Goal: Book appointment/travel/reservation

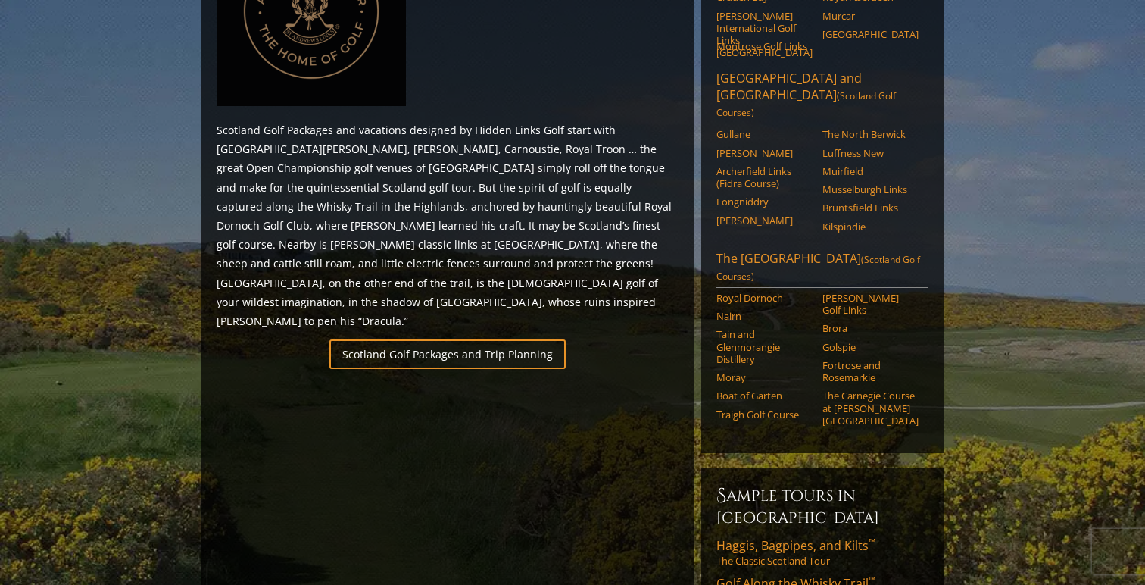
scroll to position [808, 0]
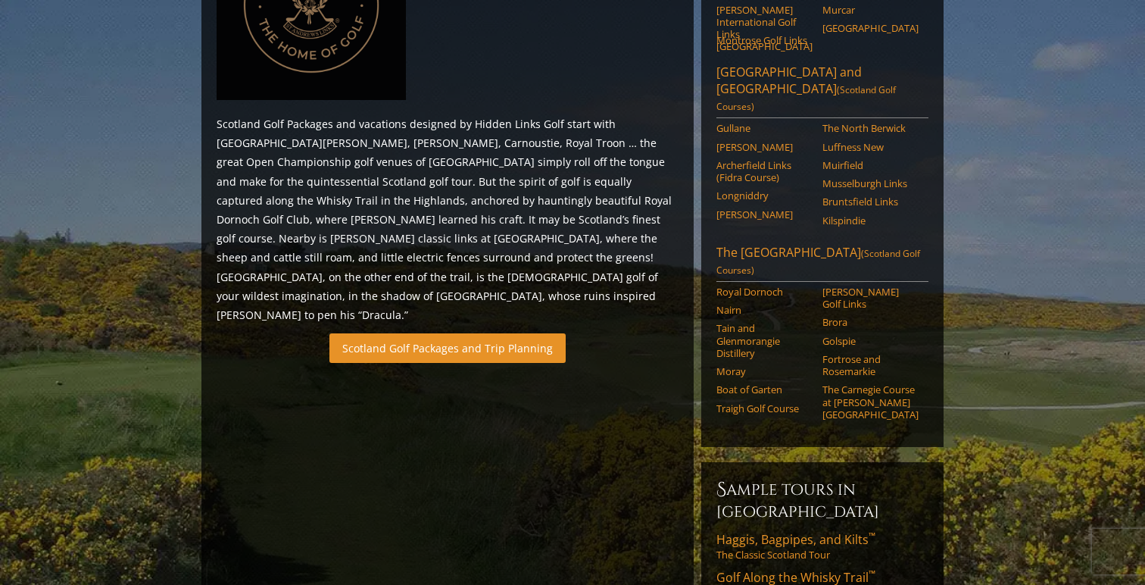
click at [473, 333] on link "Scotland Golf Packages and Trip Planning" at bounding box center [448, 348] width 236 height 30
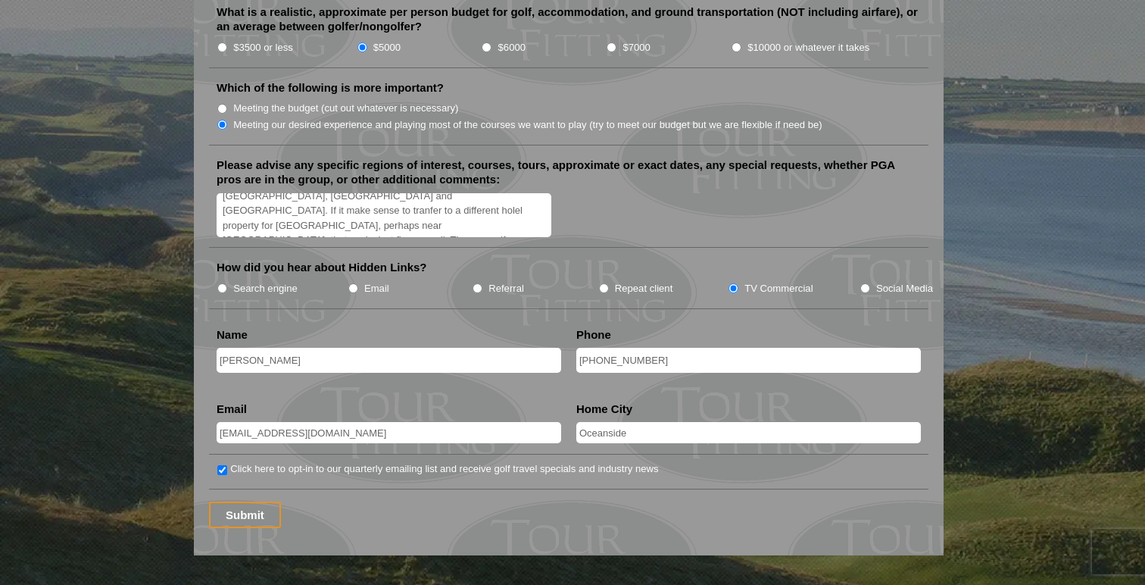
scroll to position [1829, 0]
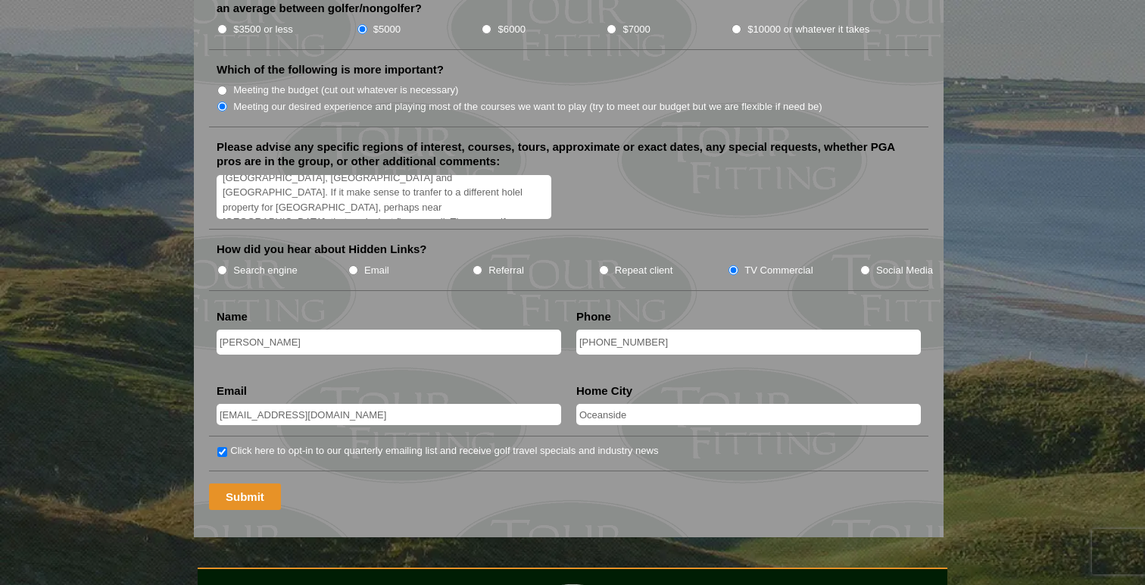
click at [241, 483] on input "Submit" at bounding box center [245, 496] width 72 height 27
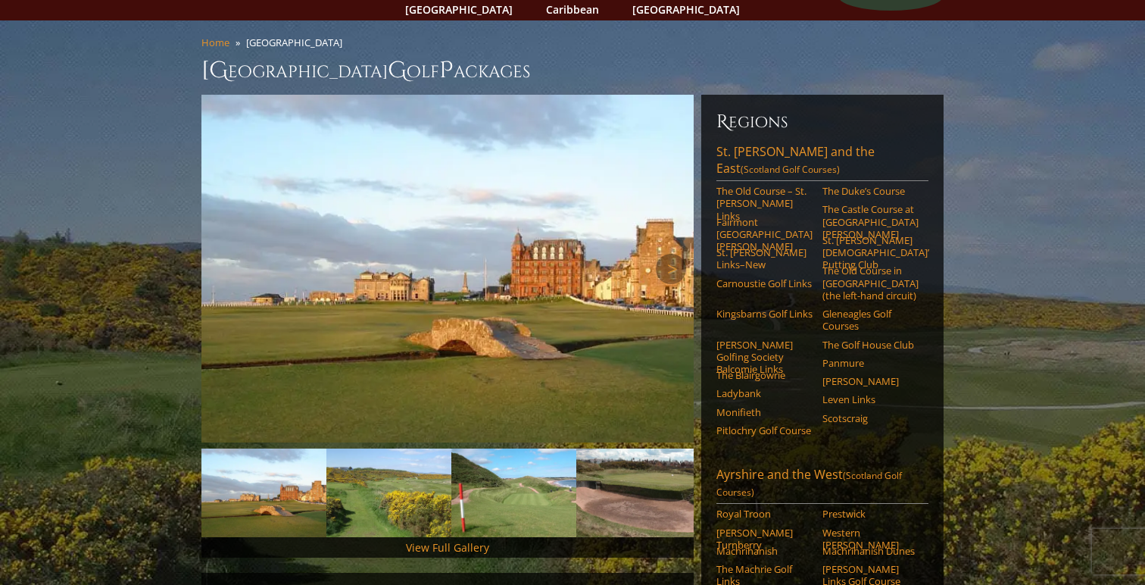
scroll to position [114, 0]
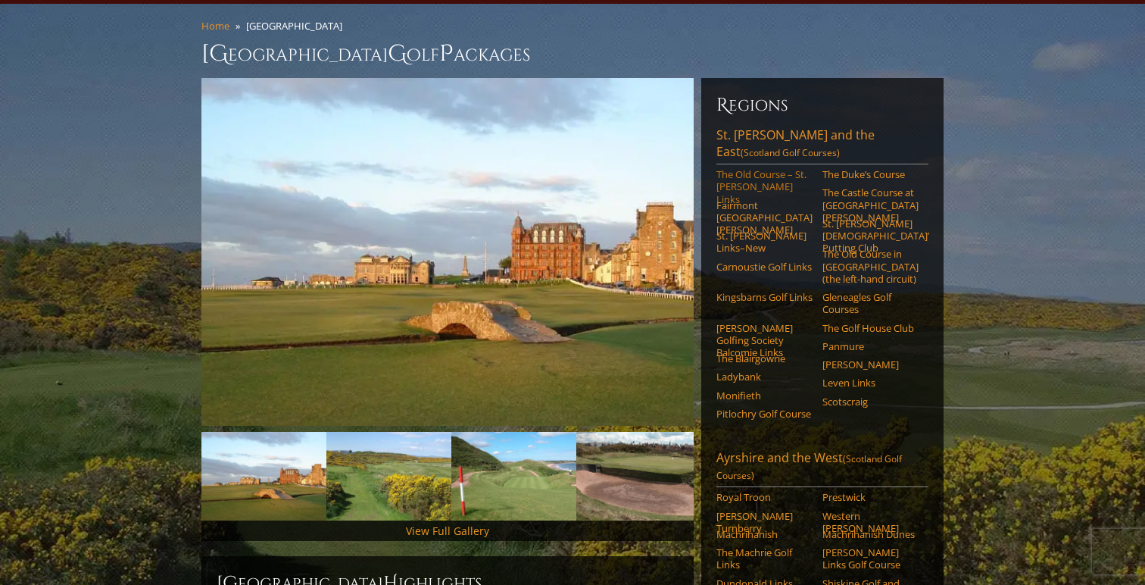
click at [746, 168] on link "The Old Course – St. [PERSON_NAME] Links" at bounding box center [765, 186] width 96 height 37
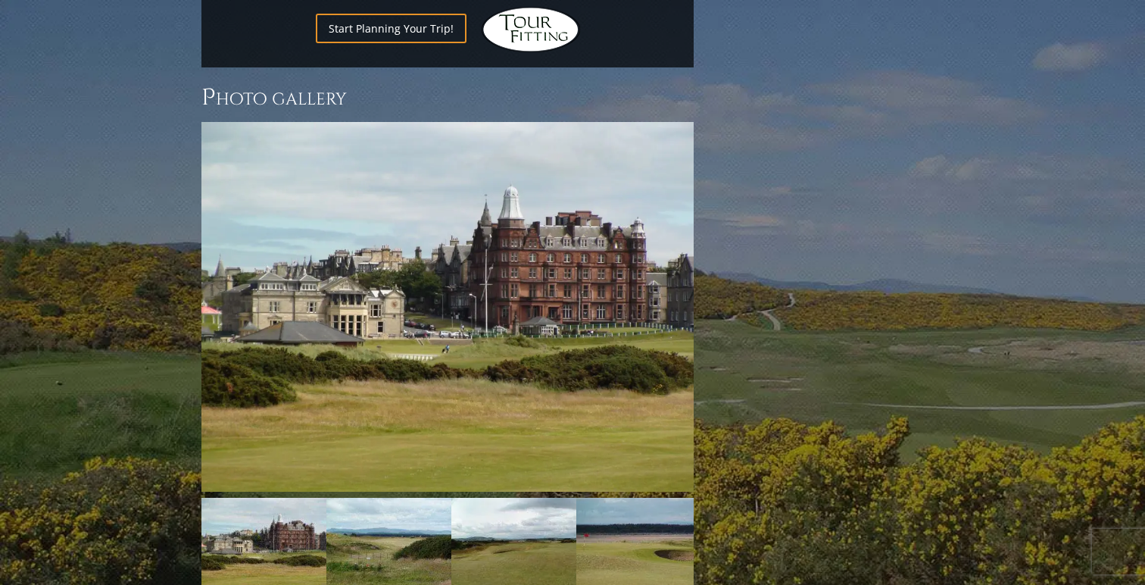
scroll to position [2057, 0]
click at [308, 285] on img at bounding box center [448, 306] width 492 height 370
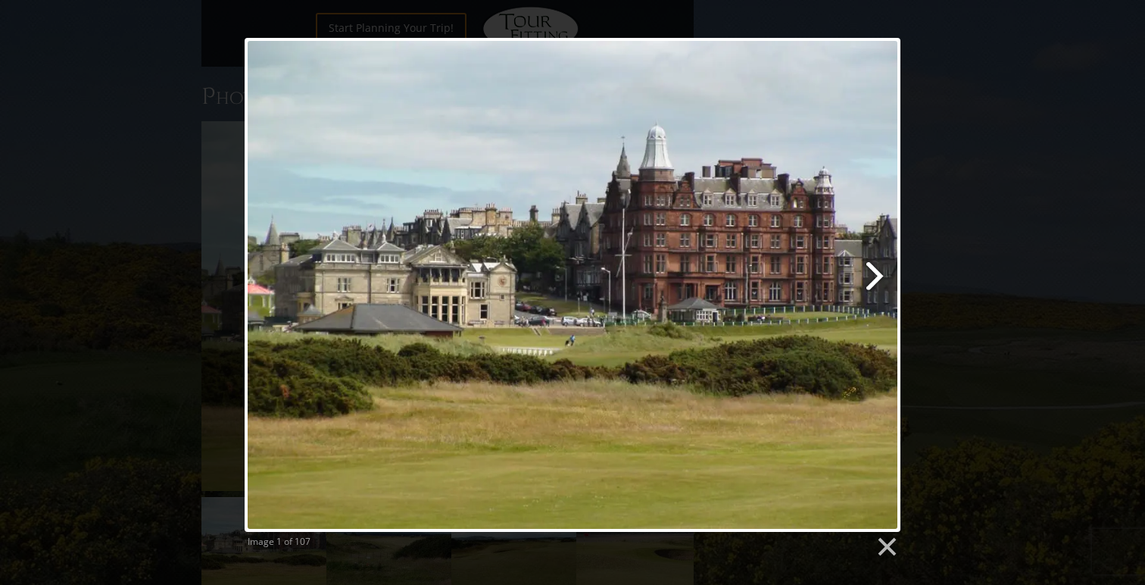
click at [868, 283] on link at bounding box center [691, 285] width 420 height 494
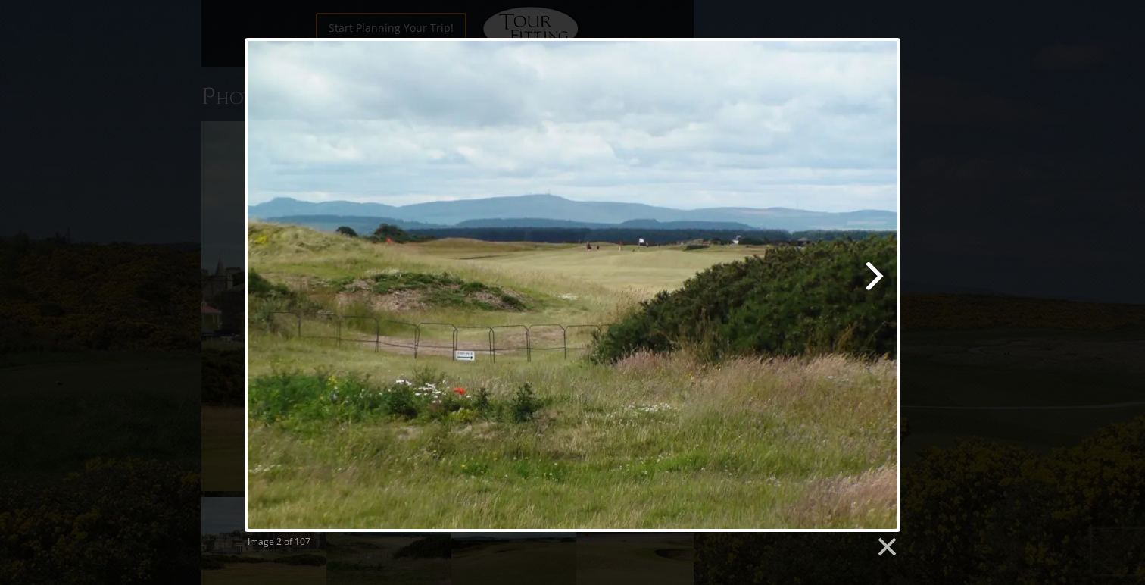
click at [868, 283] on link at bounding box center [691, 285] width 420 height 494
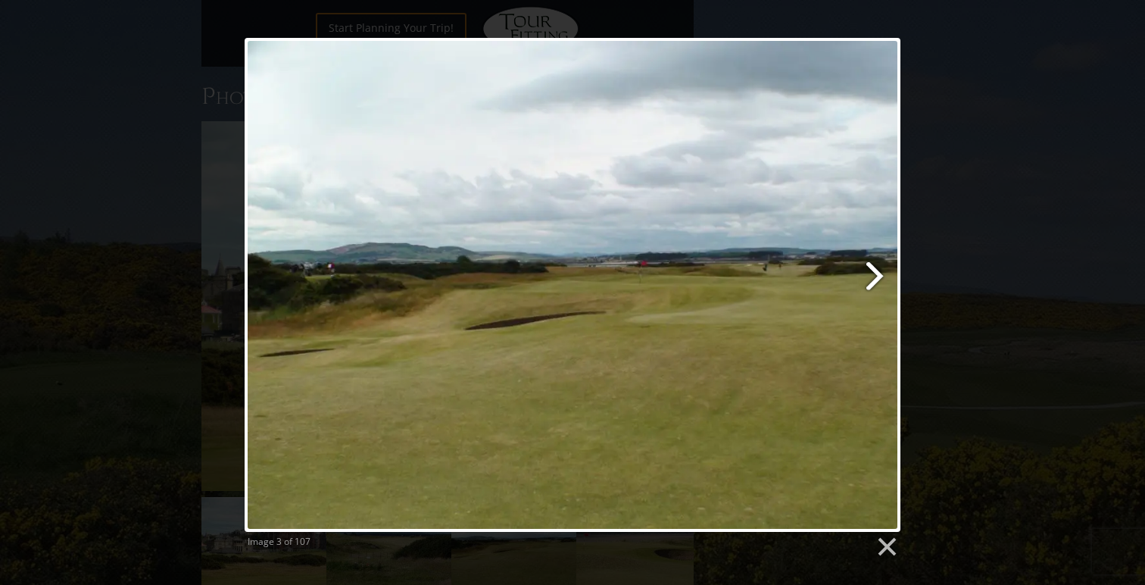
click at [868, 283] on link at bounding box center [691, 285] width 420 height 494
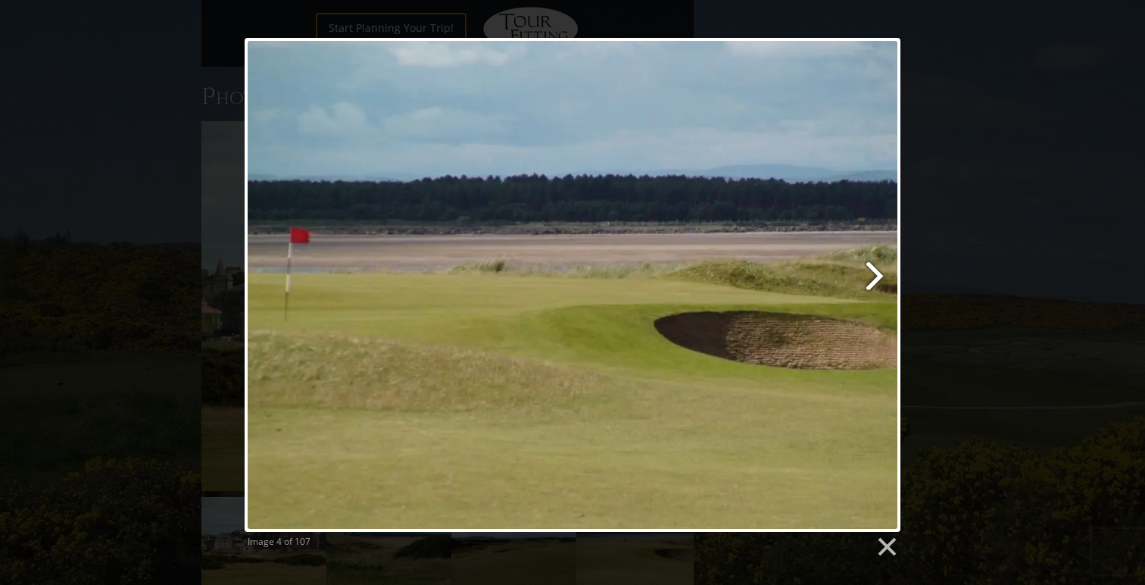
click at [868, 283] on link at bounding box center [691, 285] width 420 height 494
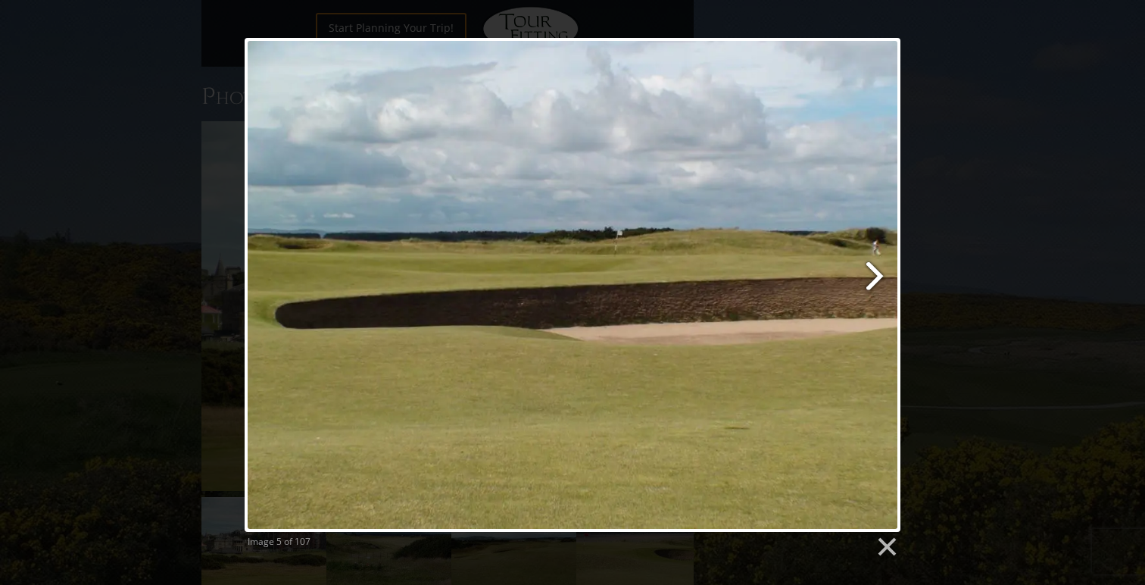
click at [868, 283] on link at bounding box center [691, 285] width 420 height 494
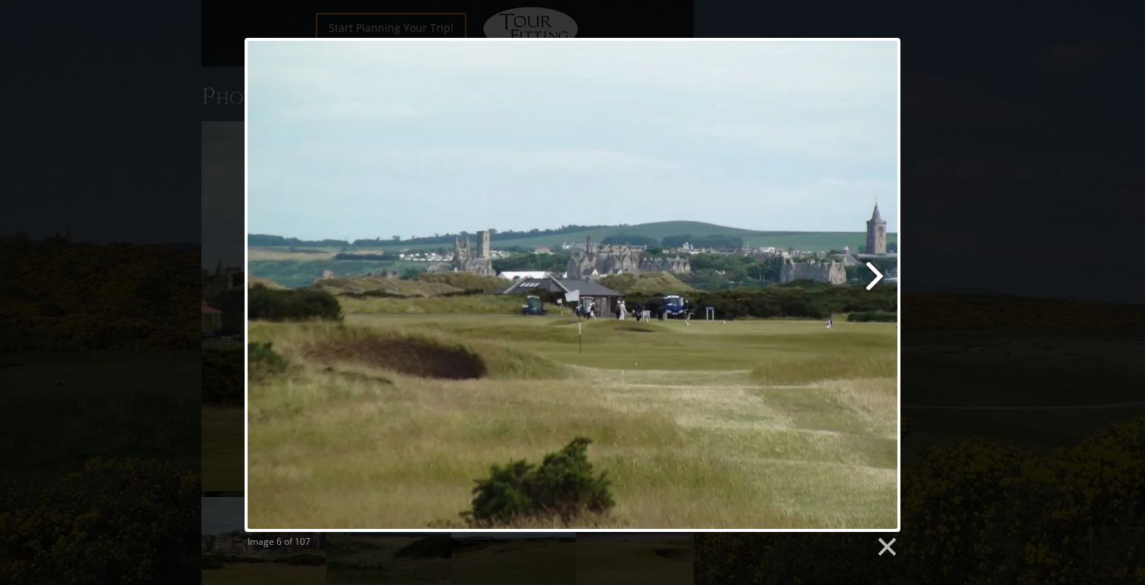
click at [868, 283] on link at bounding box center [691, 285] width 420 height 494
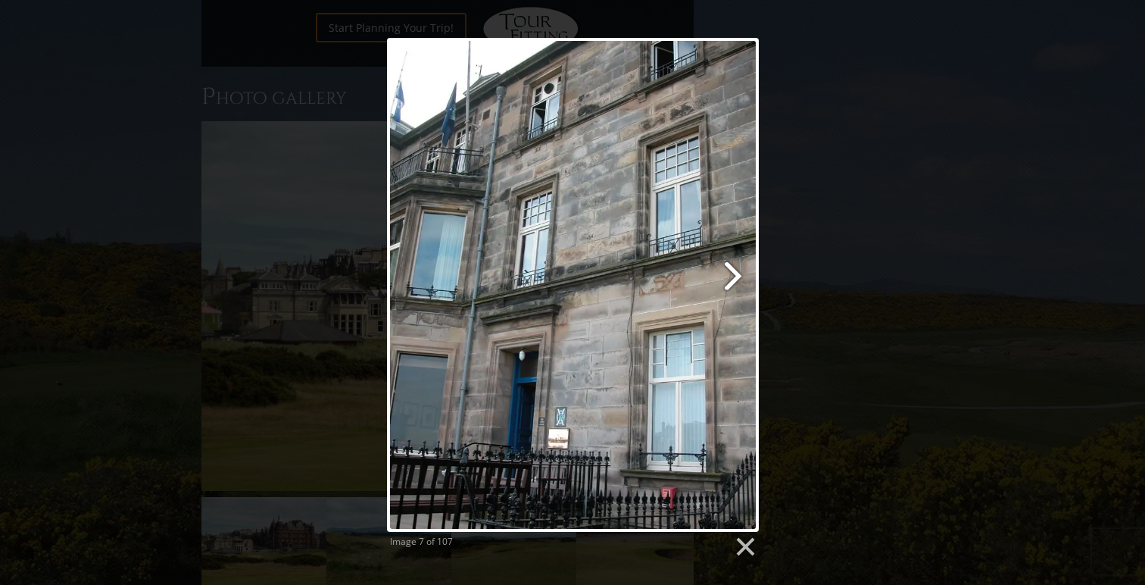
click at [736, 279] on link at bounding box center [639, 285] width 238 height 494
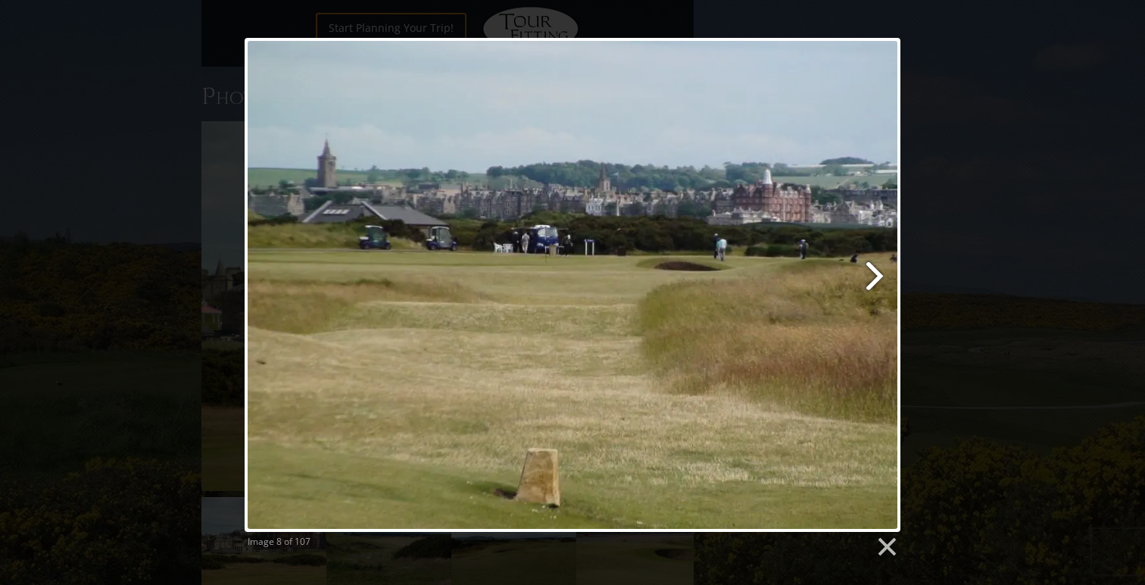
click at [869, 277] on link at bounding box center [691, 285] width 420 height 494
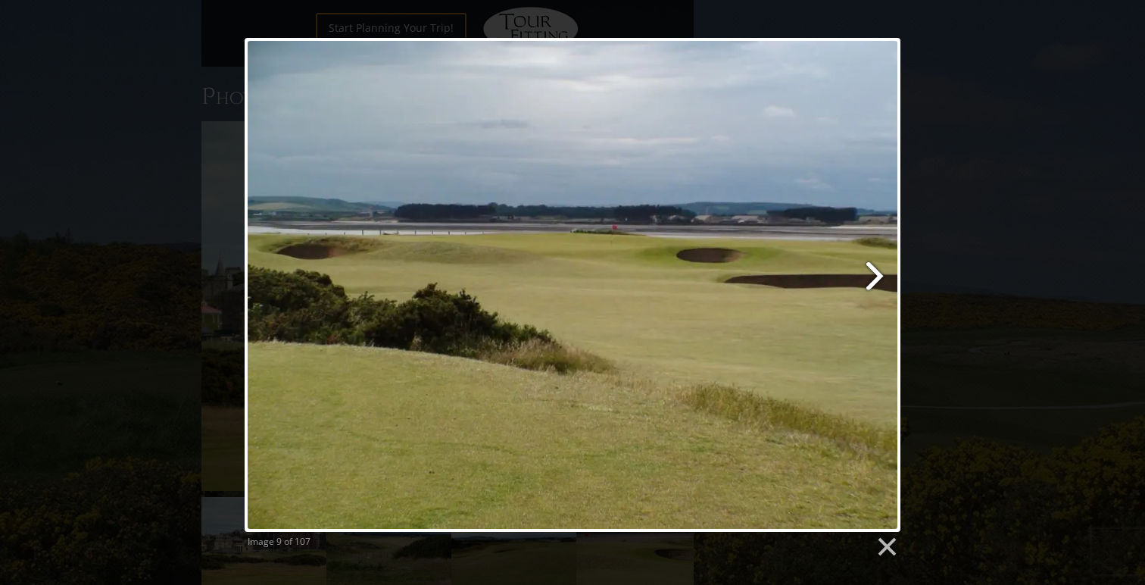
click at [869, 277] on link at bounding box center [691, 285] width 420 height 494
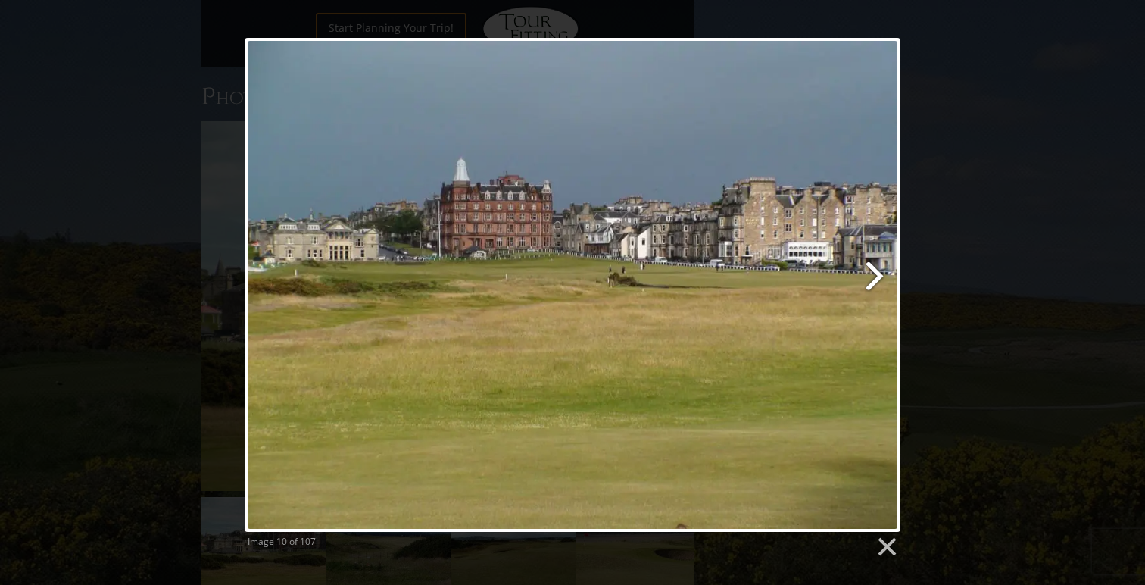
click at [869, 277] on link at bounding box center [691, 285] width 420 height 494
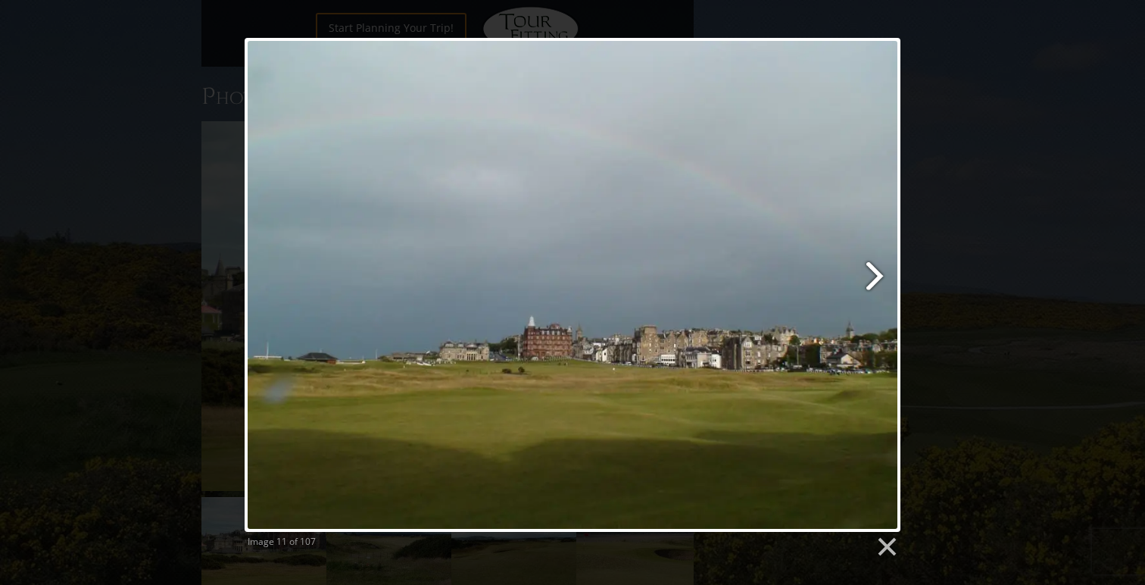
click at [869, 277] on link at bounding box center [691, 285] width 420 height 494
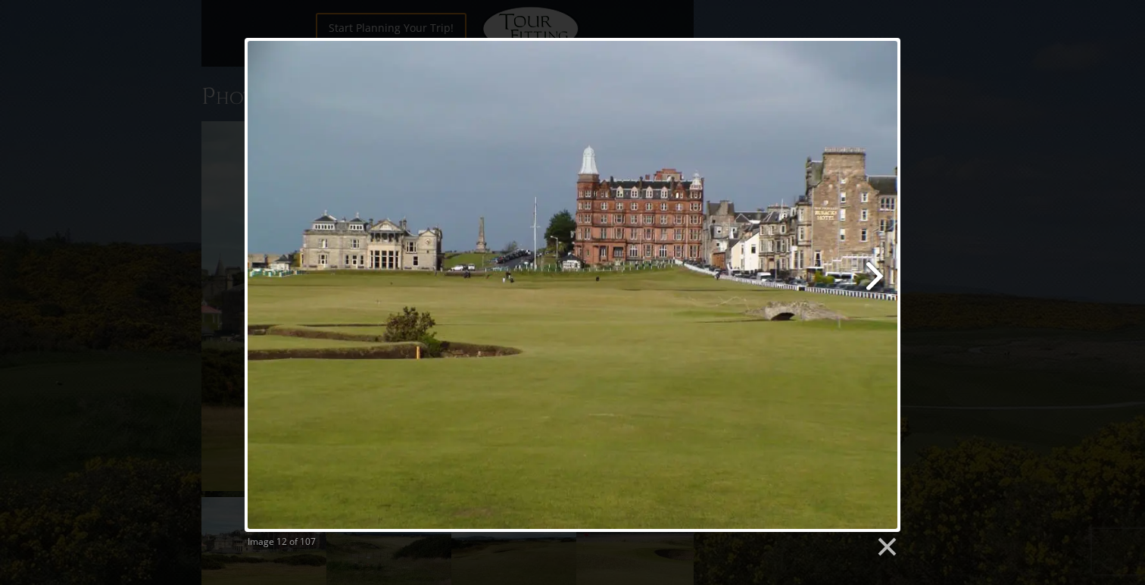
scroll to position [2058, 0]
